Goal: Information Seeking & Learning: Learn about a topic

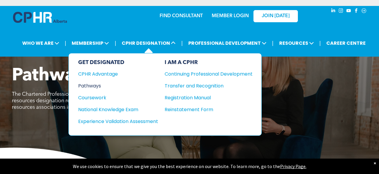
click at [95, 86] on div "Pathways" at bounding box center [114, 85] width 72 height 7
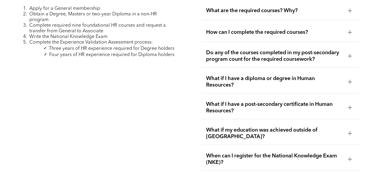
scroll to position [1964, 0]
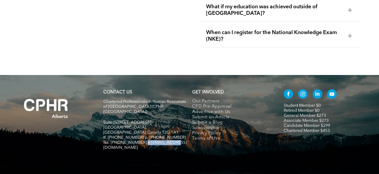
drag, startPoint x: 142, startPoint y: 118, endPoint x: 171, endPoint y: 121, distance: 29.1
click at [171, 141] on span "fax. [PHONE_NUMBER] e:[EMAIL_ADDRESS][DOMAIN_NAME]" at bounding box center [145, 145] width 84 height 9
copy span "[EMAIL_ADDRESS][DOMAIN_NAME]"
click at [166, 75] on div "CONTACT US Chartered Professionals in Human Resources of [GEOGRAPHIC_DATA] ([GE…" at bounding box center [189, 127] width 379 height 104
click at [177, 120] on p "Suite [STREET_ADDRESS]" at bounding box center [145, 122] width 84 height 5
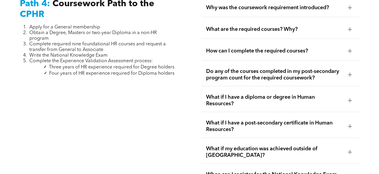
scroll to position [1840, 0]
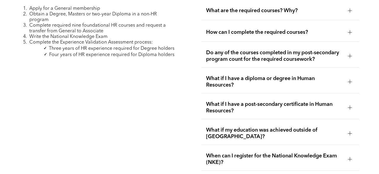
click at [243, 75] on span "What if I have a diploma or degree in Human Resources?" at bounding box center [274, 81] width 137 height 13
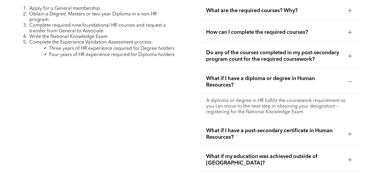
click at [247, 127] on span "What if I have a post-secondary certificate in Human Resources?" at bounding box center [274, 133] width 137 height 13
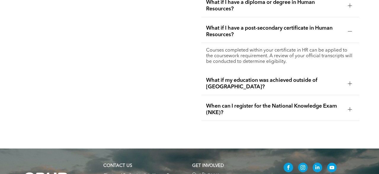
scroll to position [1871, 0]
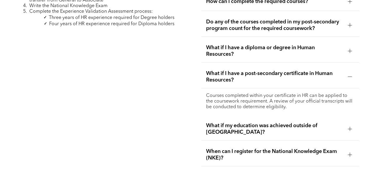
click at [229, 121] on div "What if my education was achieved outside of [GEOGRAPHIC_DATA]?" at bounding box center [281, 129] width 158 height 23
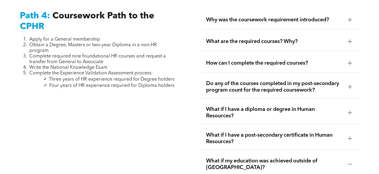
scroll to position [1933, 0]
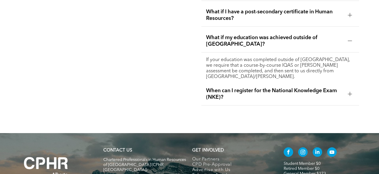
click at [238, 87] on span "When can I register for the National Knowledge Exam (NKE)?" at bounding box center [274, 93] width 137 height 13
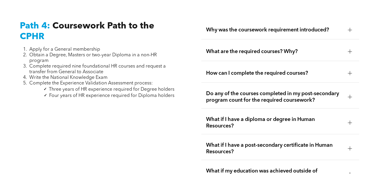
scroll to position [1779, 0]
